Goal: Download file/media

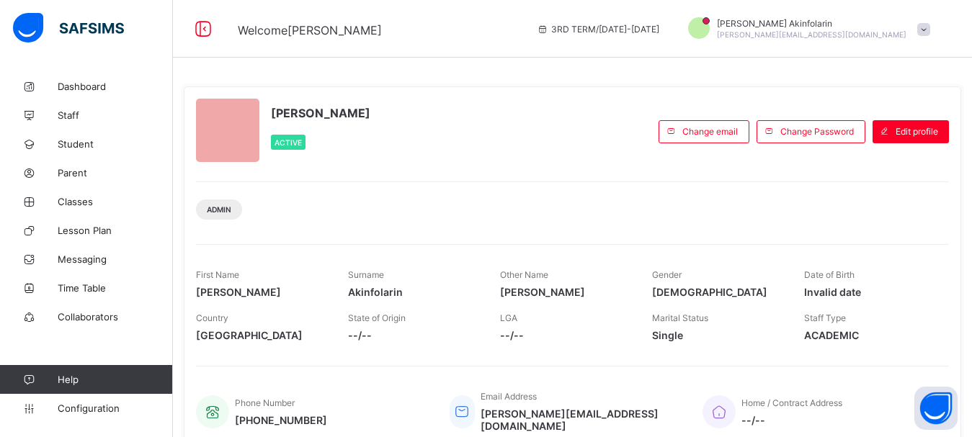
click at [930, 25] on span at bounding box center [923, 29] width 13 height 13
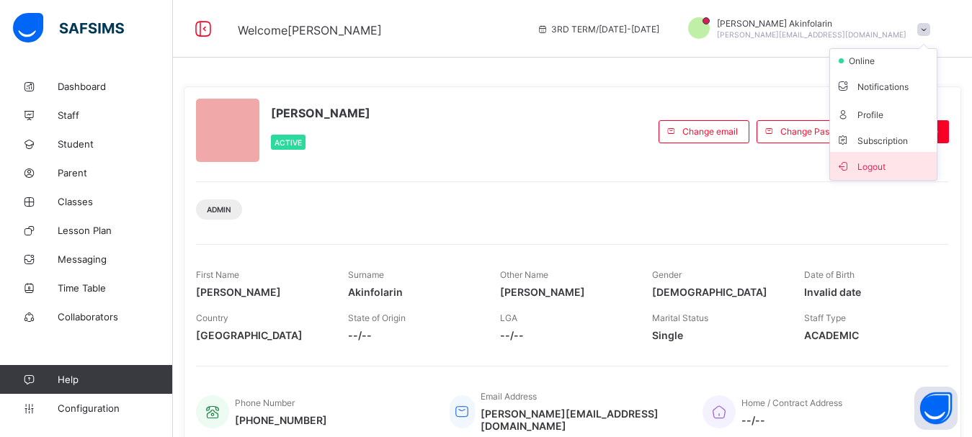
click at [885, 172] on span "Logout" at bounding box center [883, 166] width 95 height 17
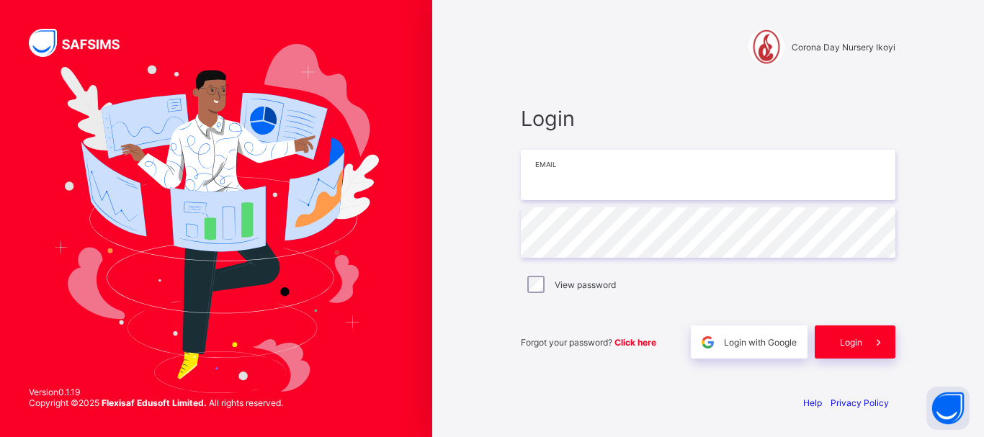
click at [683, 198] on input "email" at bounding box center [708, 175] width 375 height 50
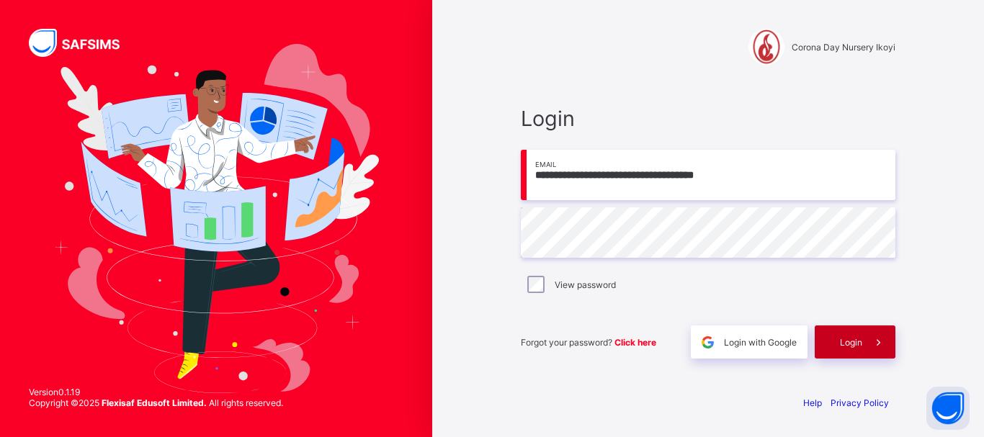
type input "**********"
click at [843, 346] on span "Login" at bounding box center [851, 342] width 22 height 11
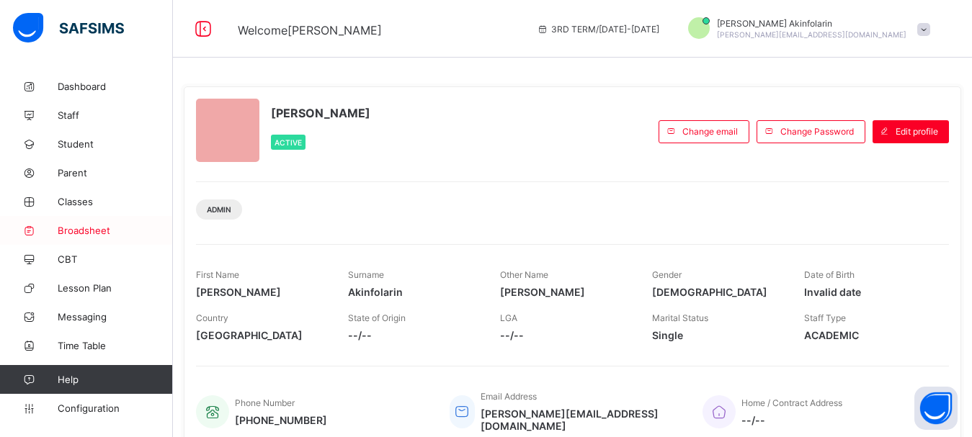
click at [76, 236] on span "Broadsheet" at bounding box center [115, 231] width 115 height 12
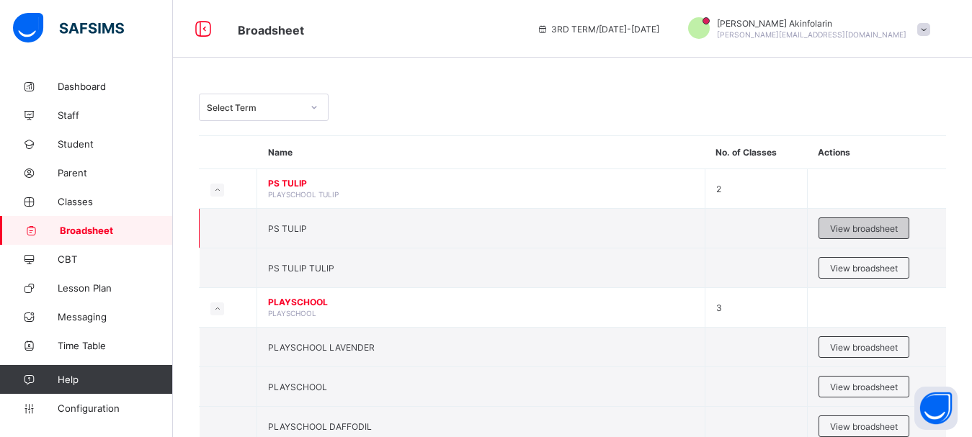
click at [858, 234] on div "View broadsheet" at bounding box center [863, 229] width 91 height 22
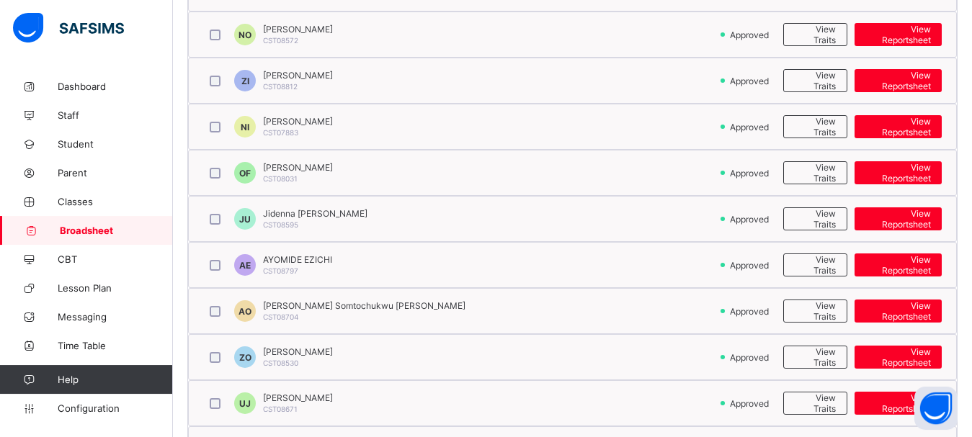
scroll to position [717, 0]
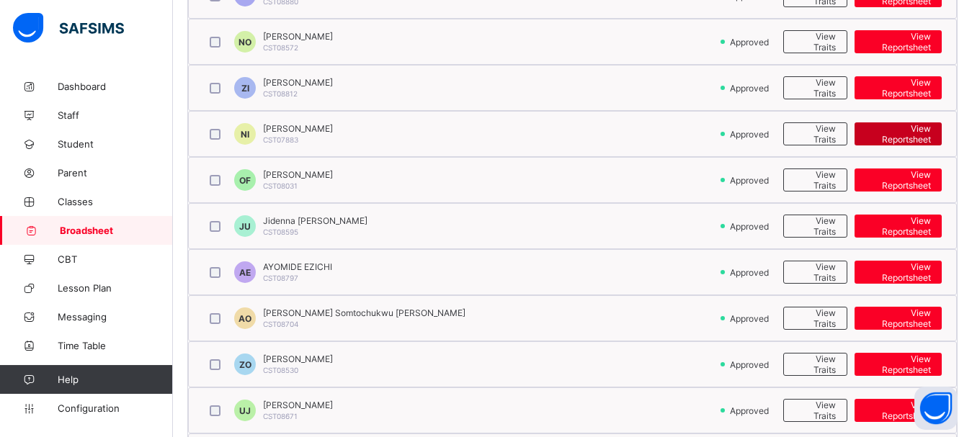
click at [895, 138] on span "View Reportsheet" at bounding box center [898, 134] width 66 height 22
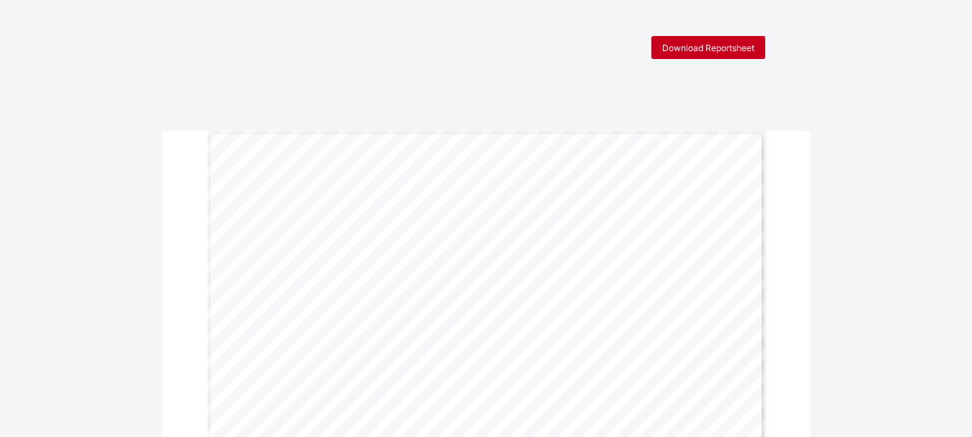
click at [674, 52] on span "Download Reportsheet" at bounding box center [708, 48] width 92 height 11
